Goal: Task Accomplishment & Management: Use online tool/utility

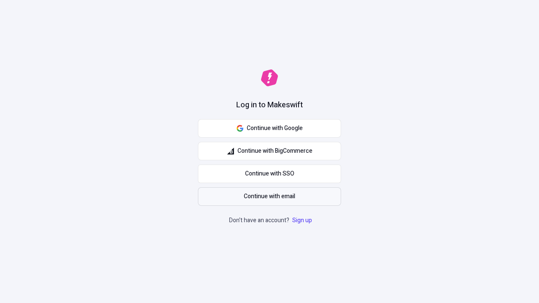
click at [270, 197] on span "Continue with email" at bounding box center [269, 196] width 51 height 9
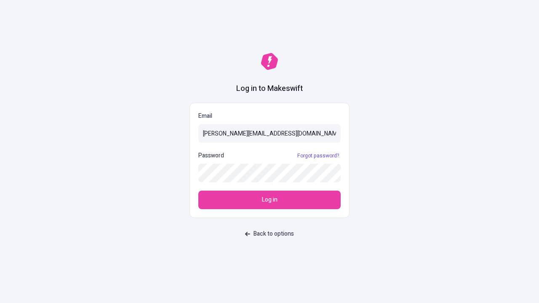
type input "[PERSON_NAME][EMAIL_ADDRESS][DOMAIN_NAME]"
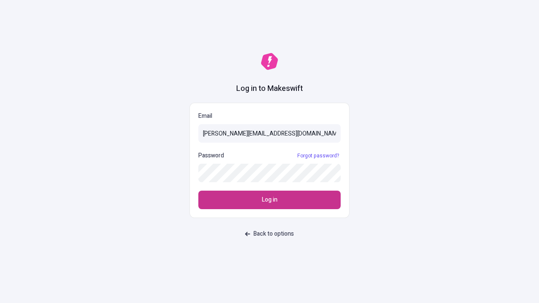
click at [270, 200] on span "Log in" at bounding box center [270, 200] width 16 height 9
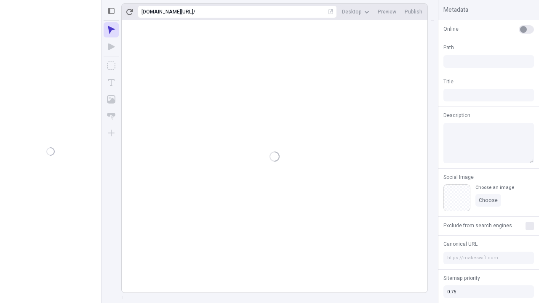
type input "/deep-link-tenuis"
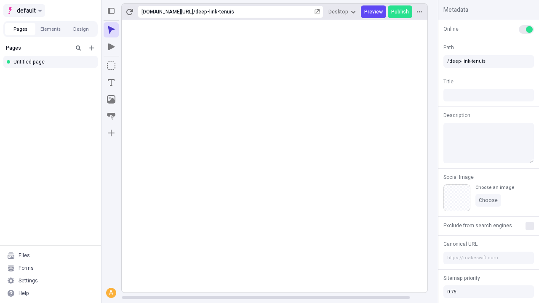
click at [24, 11] on span "default" at bounding box center [26, 10] width 19 height 10
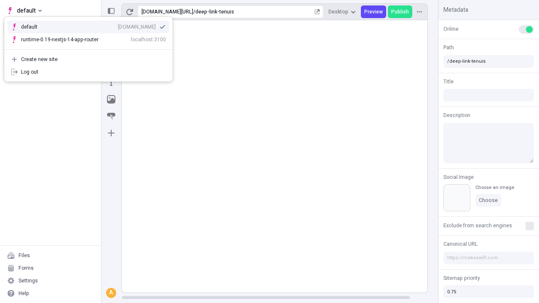
click at [118, 25] on div "qee9k4dy7d.staging.makeswift.site" at bounding box center [137, 27] width 38 height 7
click at [92, 48] on icon "Add new" at bounding box center [91, 48] width 5 height 5
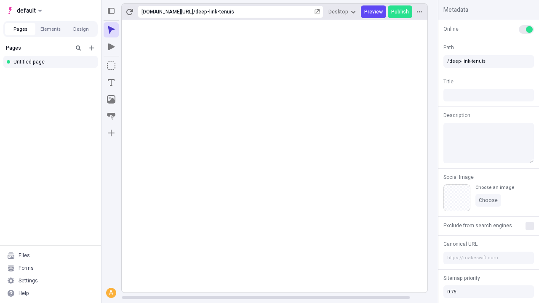
click at [53, 75] on div "Blank page" at bounding box center [53, 76] width 81 height 13
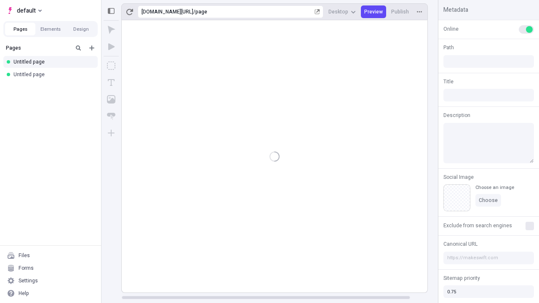
type input "/page"
